Goal: Task Accomplishment & Management: Use online tool/utility

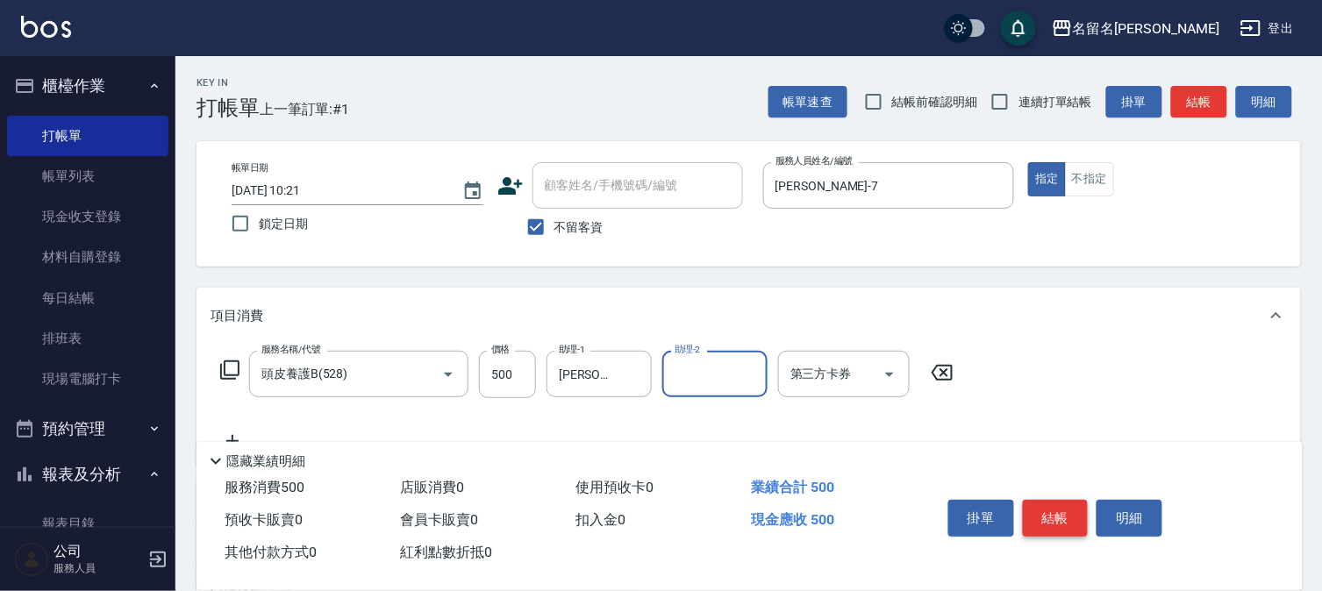
click at [1076, 520] on button "結帳" at bounding box center [1056, 518] width 66 height 37
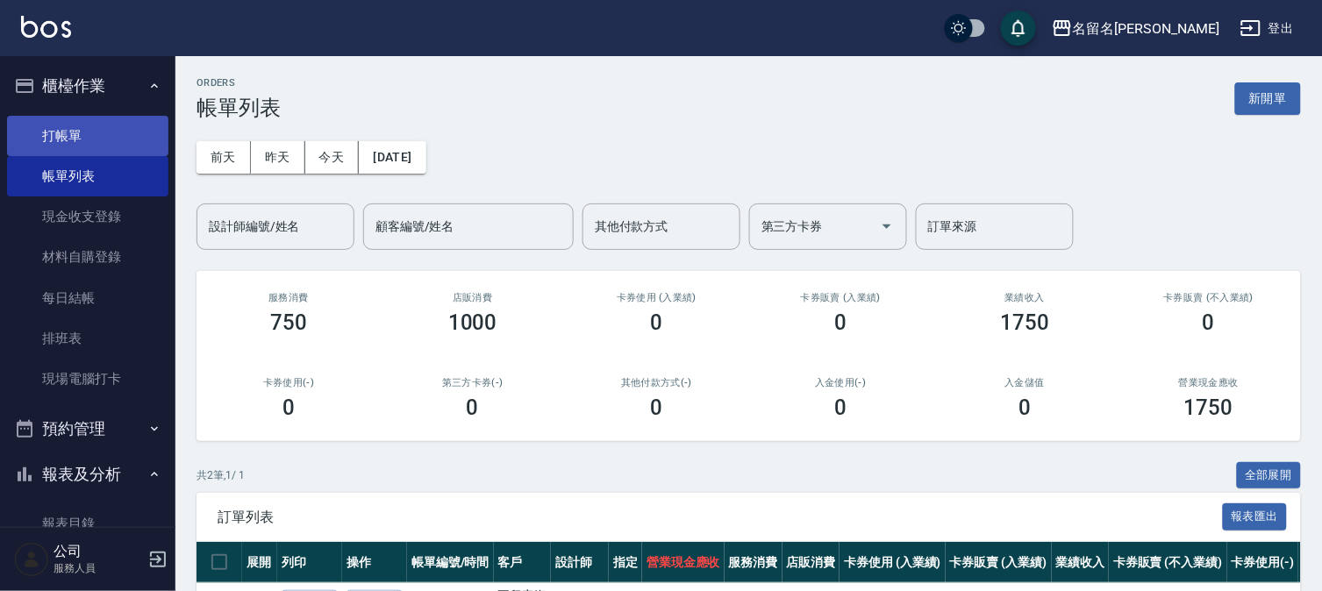
click at [99, 138] on link "打帳單" at bounding box center [87, 136] width 161 height 40
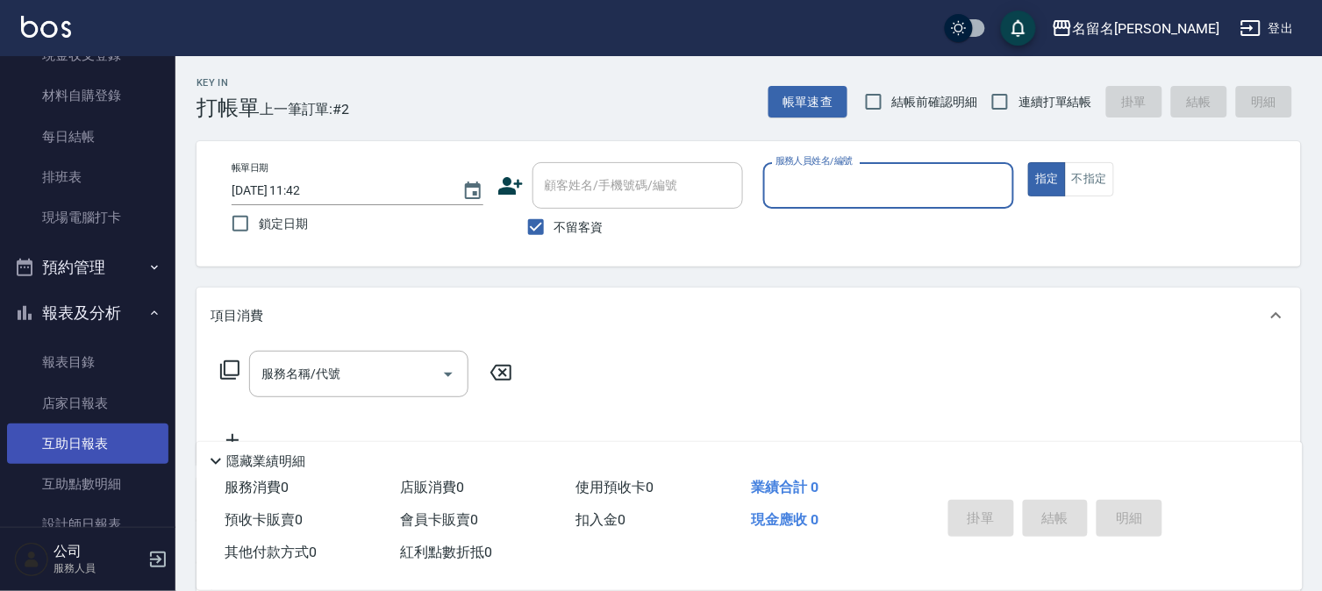
scroll to position [195, 0]
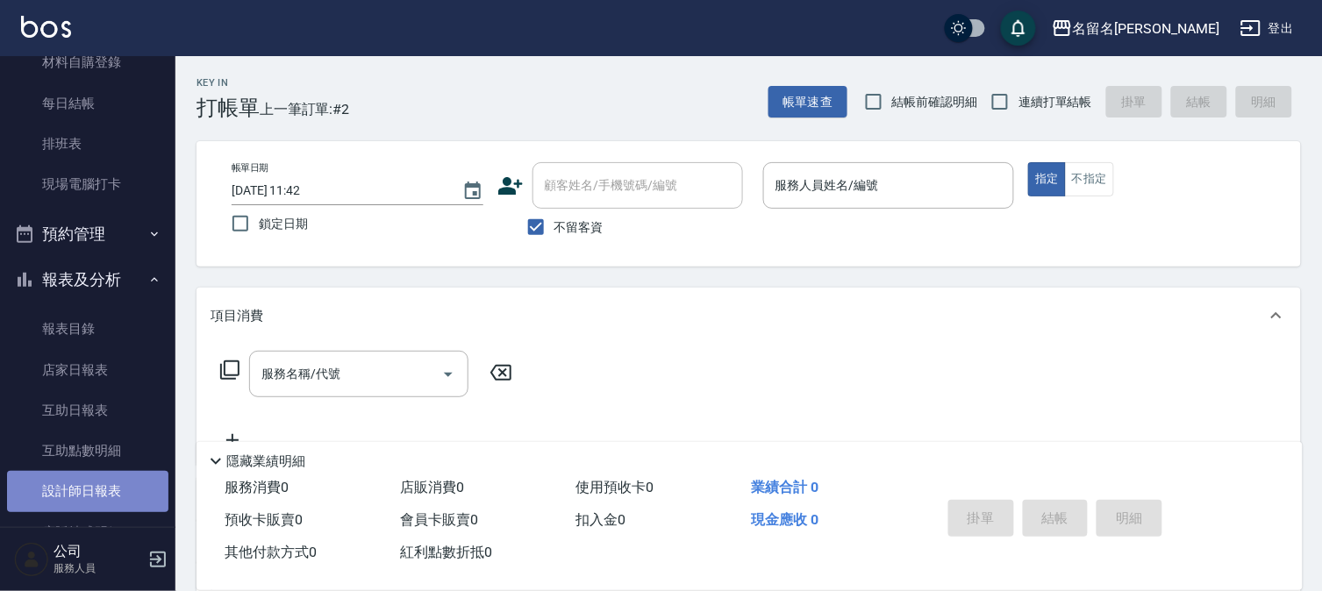
click at [94, 494] on link "設計師日報表" at bounding box center [87, 491] width 161 height 40
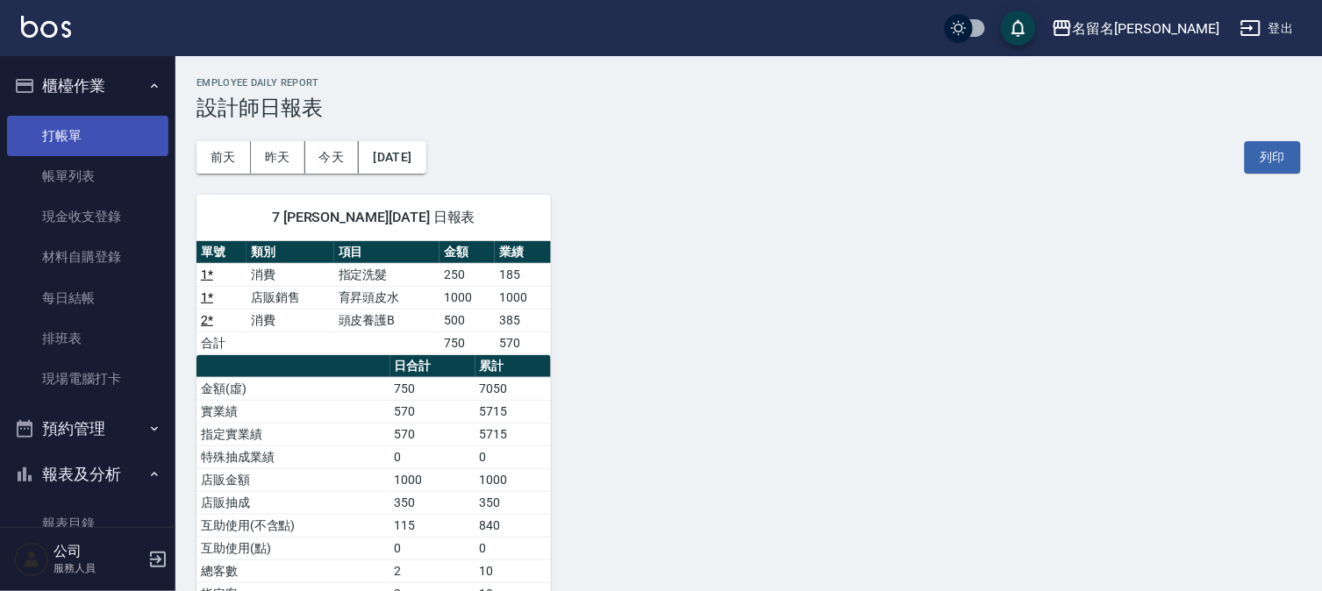
click at [143, 126] on link "打帳單" at bounding box center [87, 136] width 161 height 40
